Goal: Navigation & Orientation: Find specific page/section

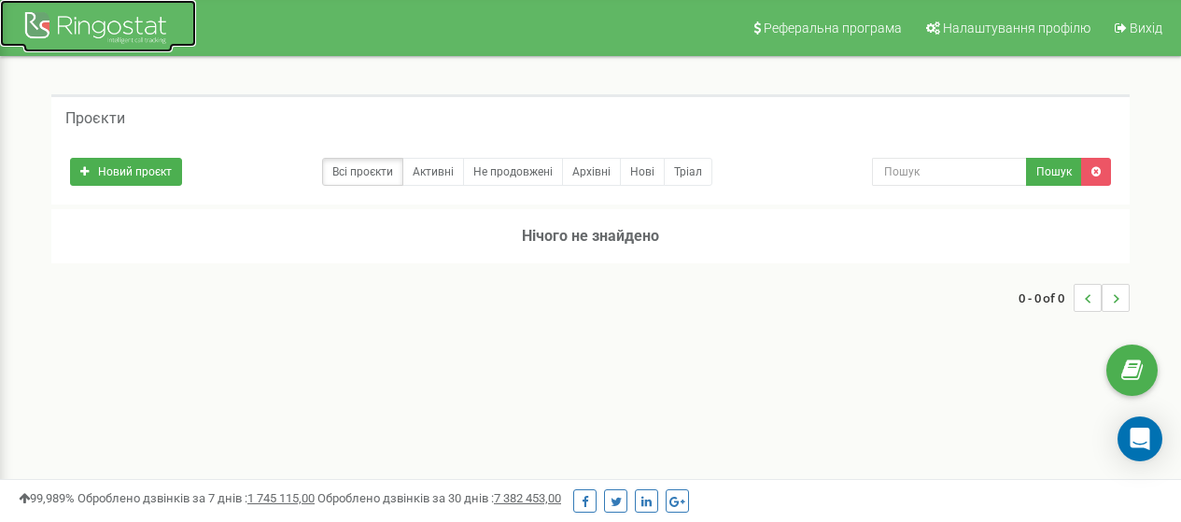
click at [88, 25] on div at bounding box center [97, 29] width 149 height 45
drag, startPoint x: 1117, startPoint y: 302, endPoint x: 1106, endPoint y: 305, distance: 11.5
click at [1117, 302] on icon "..." at bounding box center [1116, 299] width 7 height 28
click at [1087, 296] on icon "..." at bounding box center [1088, 299] width 7 height 28
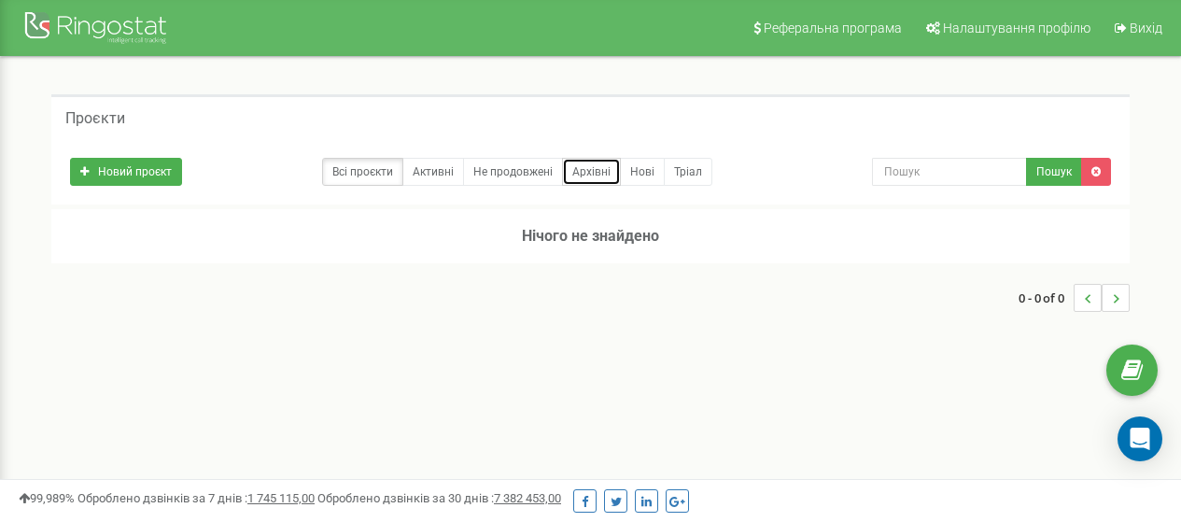
click at [591, 177] on link "Архівні" at bounding box center [591, 172] width 59 height 28
click at [365, 169] on link "Всі проєкти" at bounding box center [362, 172] width 81 height 28
